Goal: Transaction & Acquisition: Obtain resource

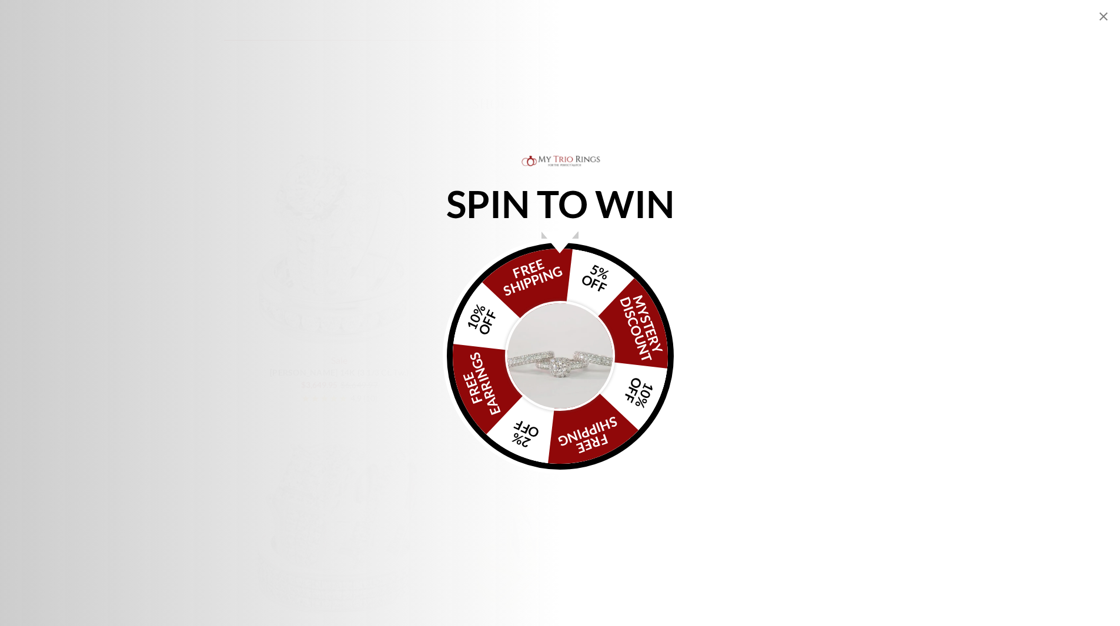
scroll to position [1411, 0]
click at [547, 238] on div "Alia popup" at bounding box center [559, 243] width 36 height 22
click at [565, 233] on div "Alia popup" at bounding box center [559, 243] width 36 height 22
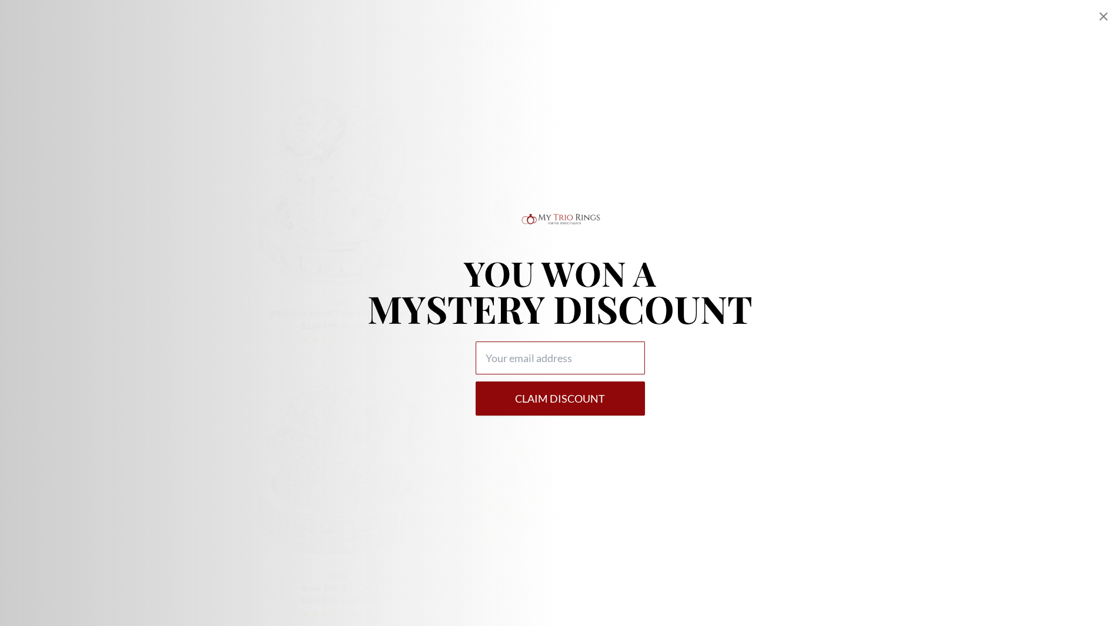
click at [502, 356] on input "Alia popup" at bounding box center [560, 358] width 169 height 33
type input "[EMAIL_ADDRESS][DOMAIN_NAME]"
click at [555, 400] on button "Claim DISCOUNT" at bounding box center [560, 399] width 169 height 34
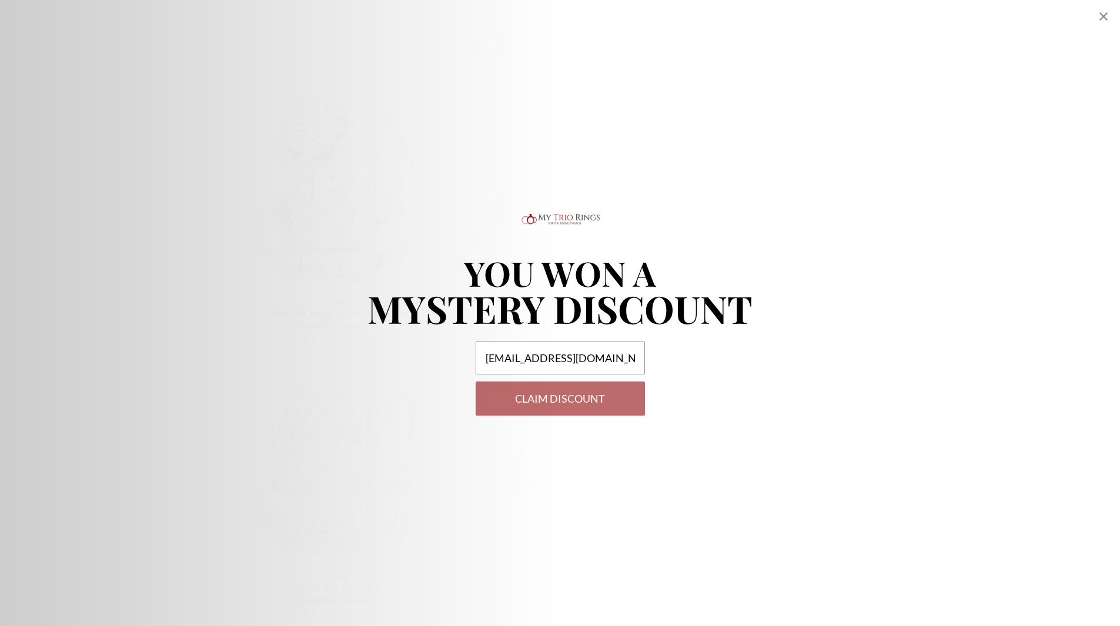
select select "US"
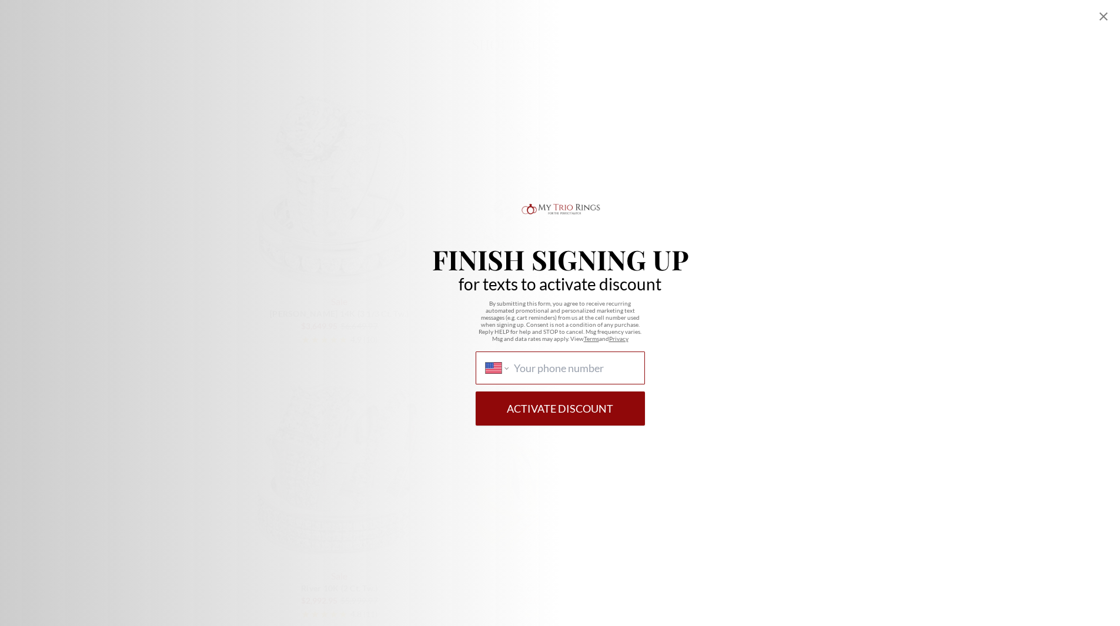
click at [551, 370] on input "International [GEOGRAPHIC_DATA] [GEOGRAPHIC_DATA] [GEOGRAPHIC_DATA] [GEOGRAPHIC…" at bounding box center [574, 368] width 121 height 13
type input "[PHONE_NUMBER]"
click at [573, 406] on button "Activate Discount" at bounding box center [560, 408] width 169 height 34
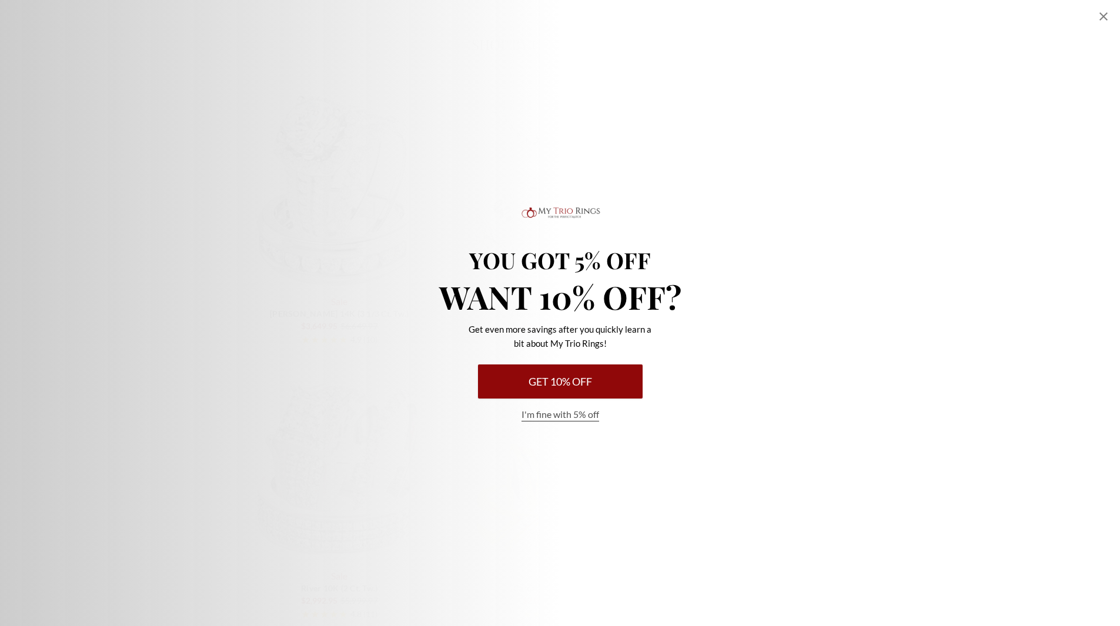
click at [556, 385] on button "Get 10% Off" at bounding box center [560, 381] width 165 height 34
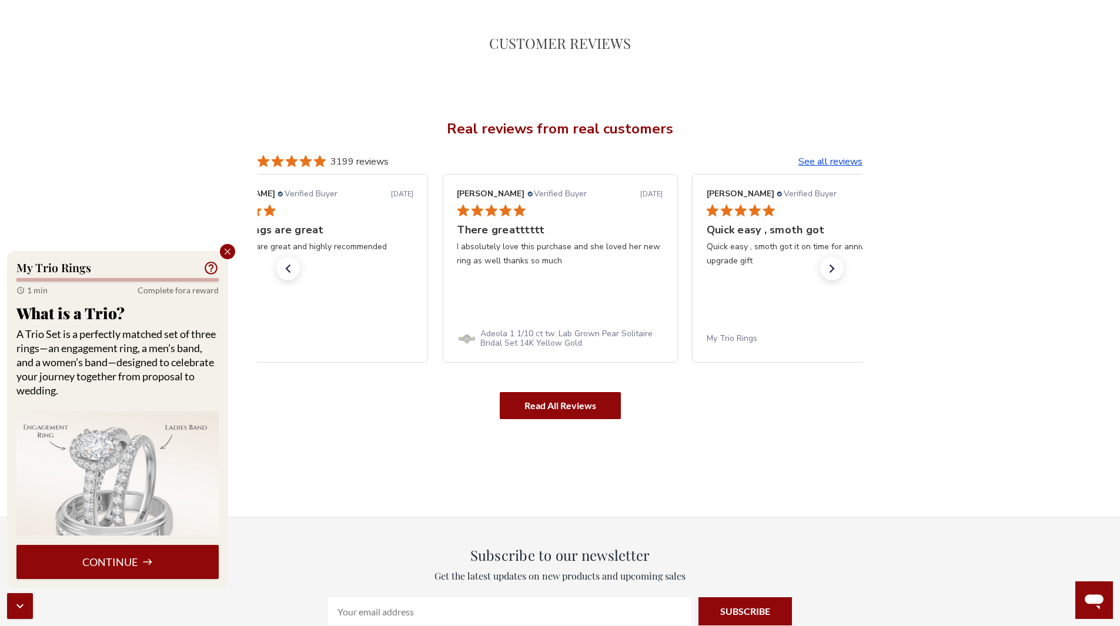
scroll to position [3057, 0]
